Goal: Information Seeking & Learning: Learn about a topic

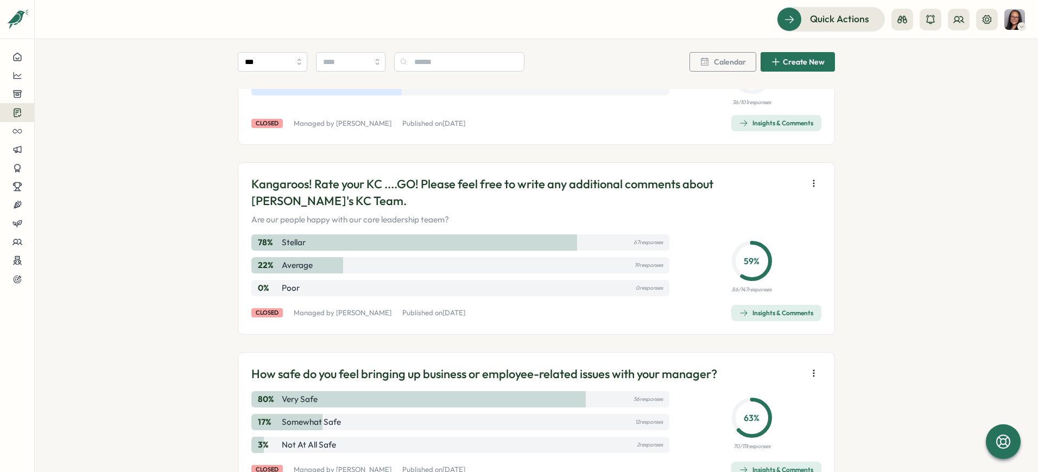
scroll to position [389, 0]
click at [778, 314] on div "Insights & Comments" at bounding box center [776, 311] width 74 height 9
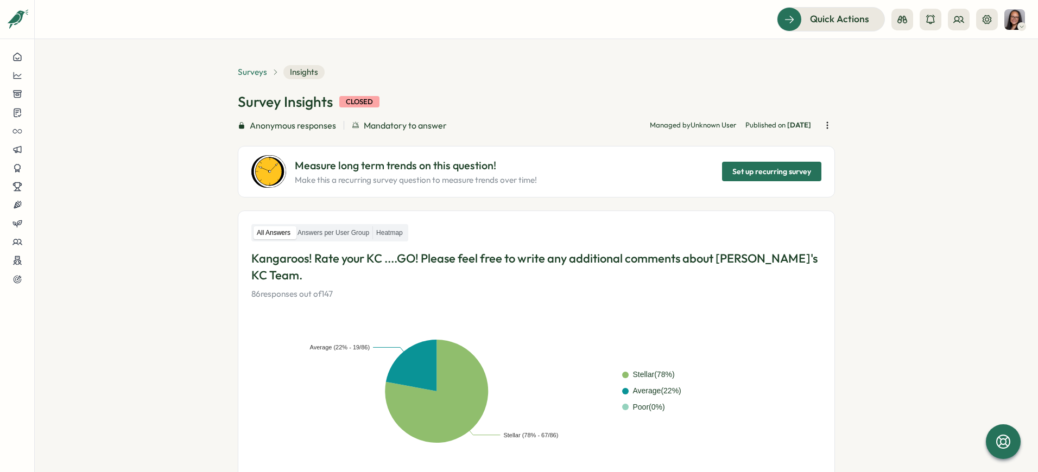
drag, startPoint x: 265, startPoint y: 77, endPoint x: 257, endPoint y: 74, distance: 8.4
click at [262, 75] on div "Surveys" at bounding box center [258, 72] width 41 height 12
click at [257, 74] on span "Surveys" at bounding box center [252, 72] width 29 height 12
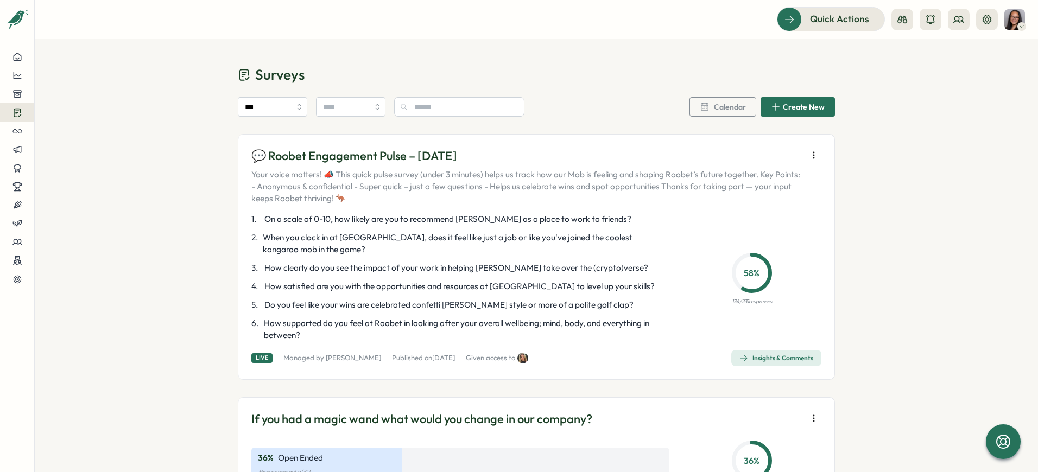
click at [809, 156] on icon "button" at bounding box center [813, 155] width 11 height 11
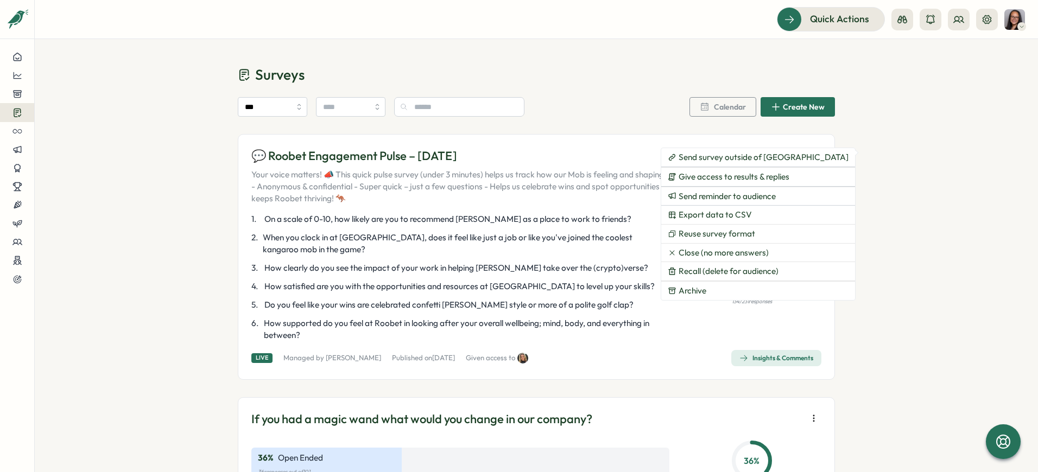
click at [552, 198] on p "Your voice matters! 📣 This quick pulse survey (under 3 minutes) helps us track …" at bounding box center [526, 187] width 550 height 36
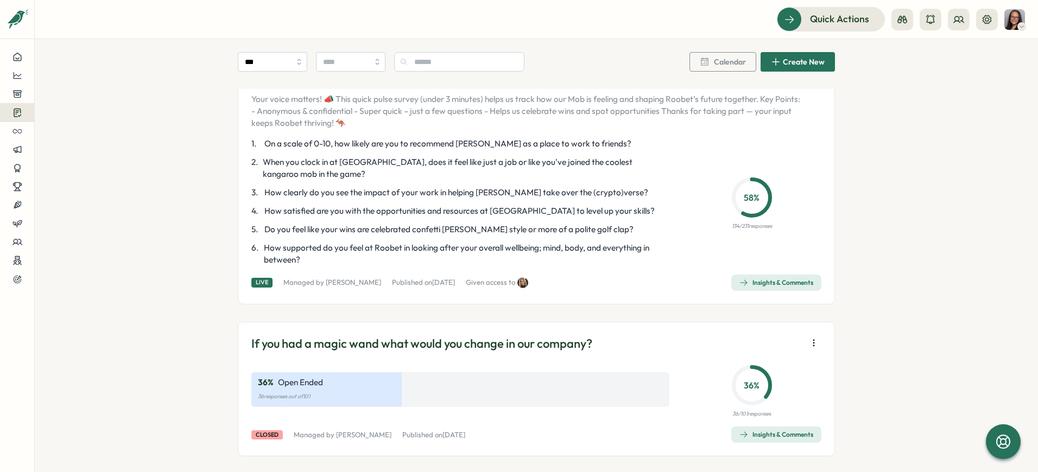
scroll to position [179, 0]
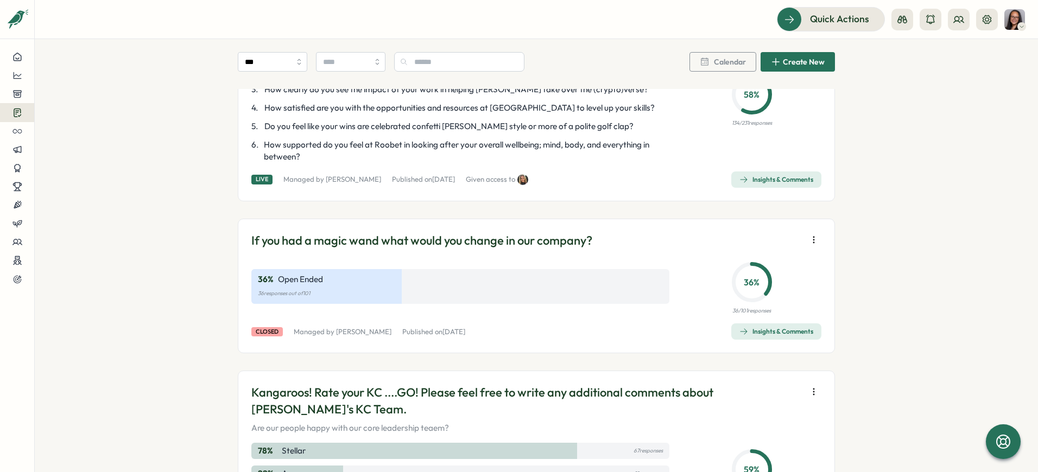
click at [743, 180] on icon "button" at bounding box center [743, 180] width 7 height 6
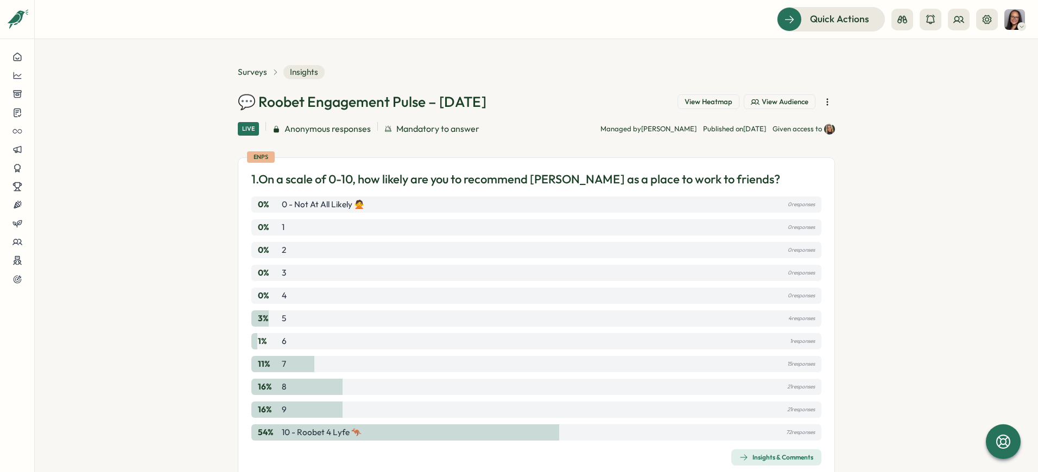
click at [823, 108] on button "button" at bounding box center [827, 101] width 15 height 15
click at [887, 138] on section "Surveys Insights 💬 Roobet Engagement Pulse – September 2025 View Heatmap View A…" at bounding box center [536, 255] width 1003 height 433
